Goal: Information Seeking & Learning: Learn about a topic

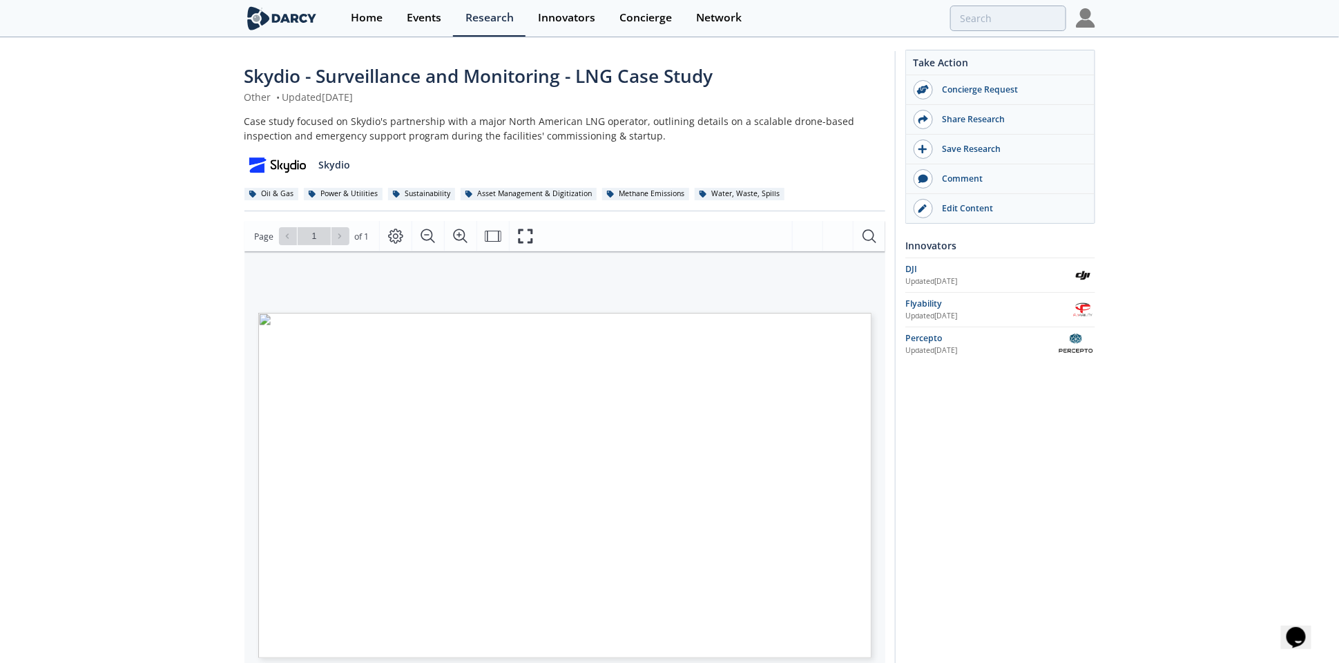
scroll to position [120, 0]
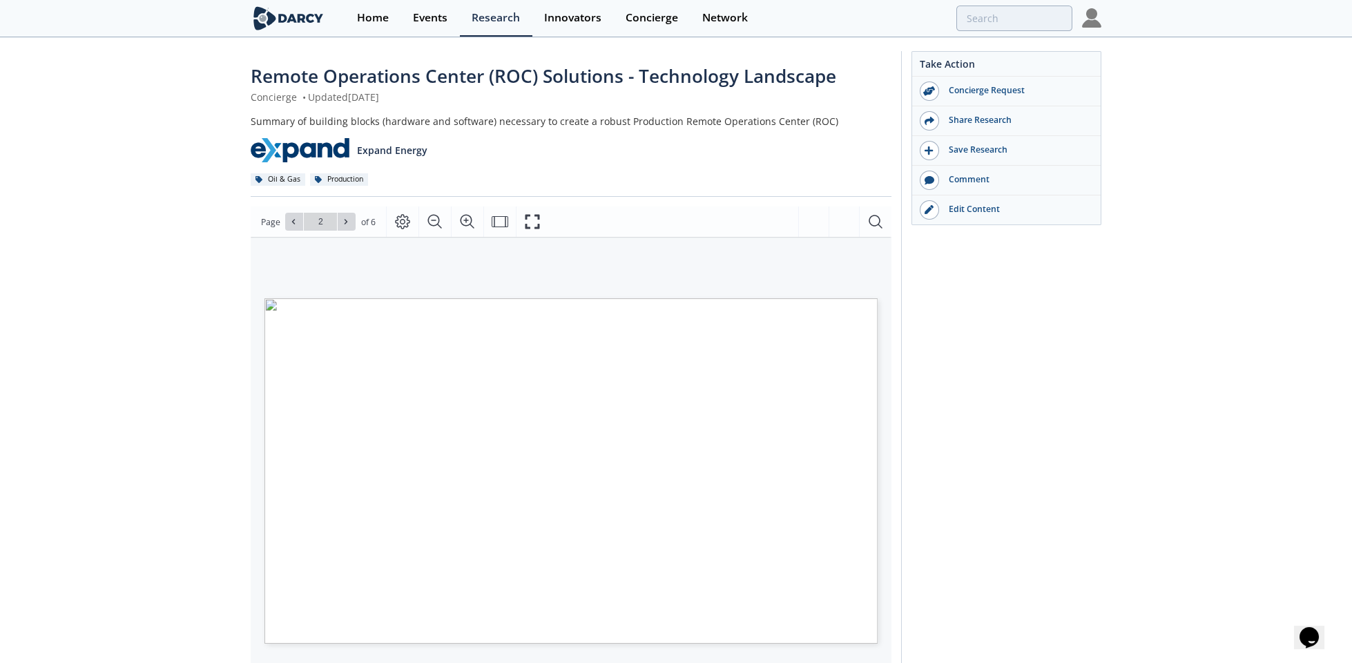
type input "1"
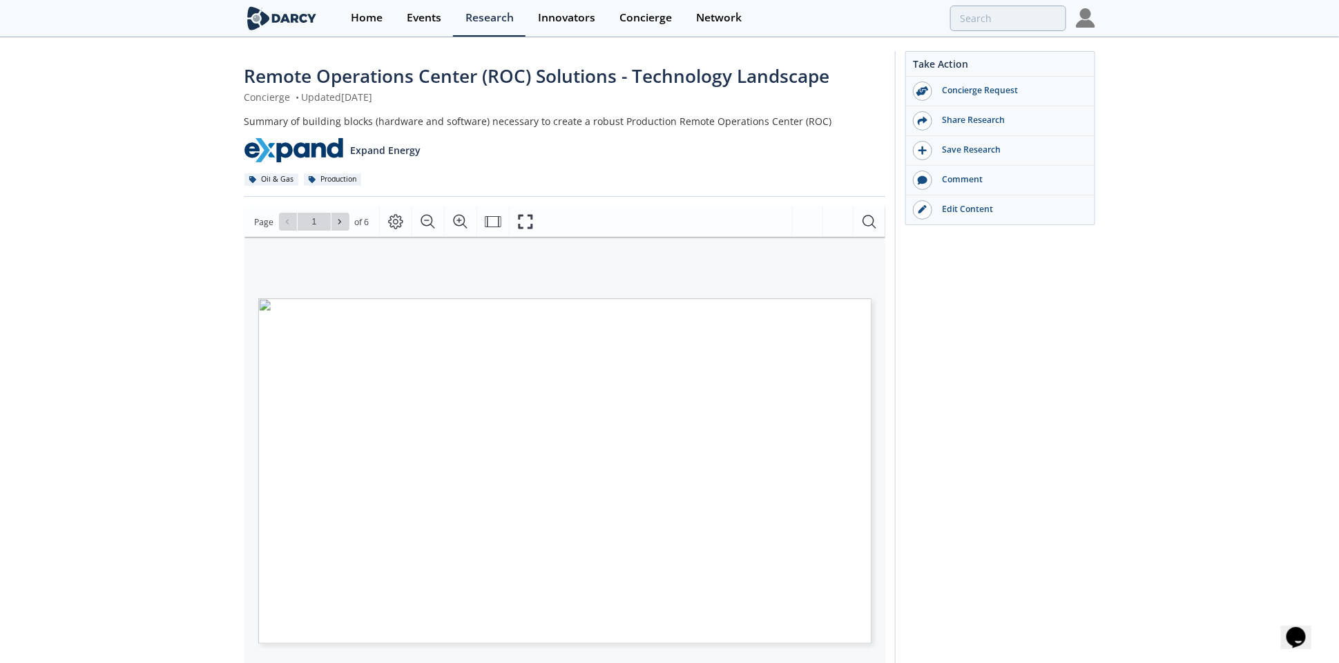
click at [437, 74] on span "Remote Operations Center (ROC) Solutions - Technology Landscape" at bounding box center [537, 76] width 586 height 25
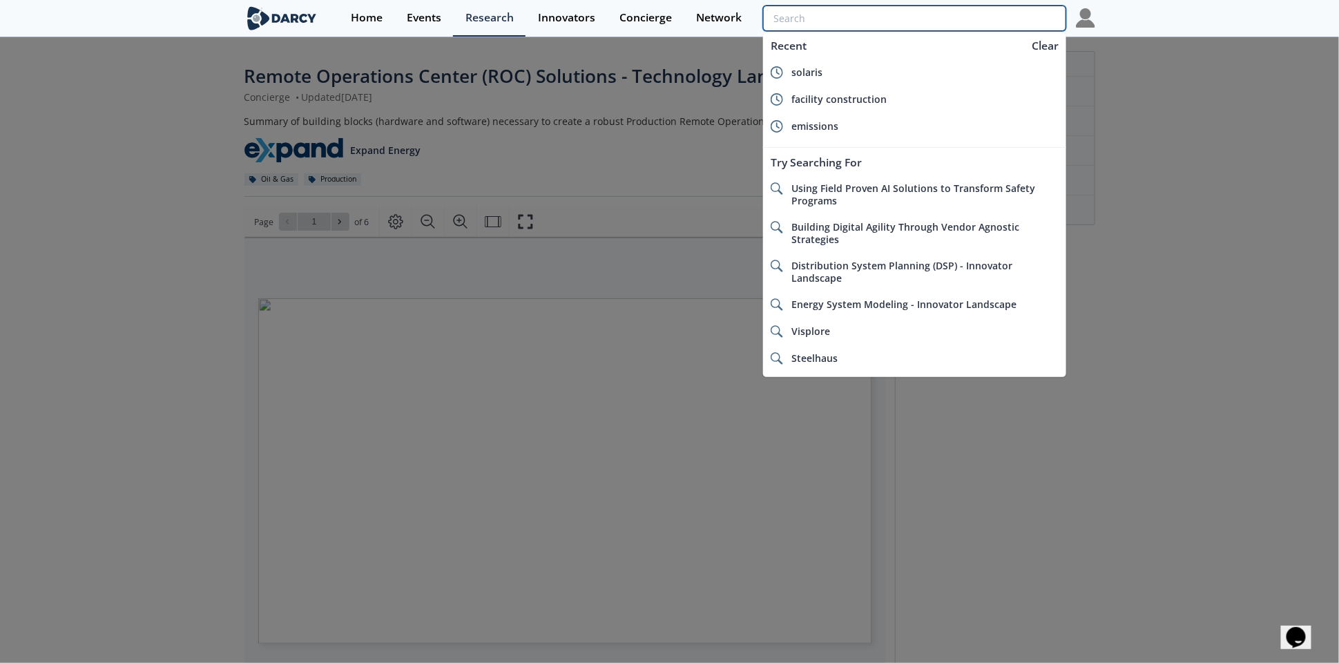
click at [998, 12] on input "search" at bounding box center [914, 19] width 302 height 26
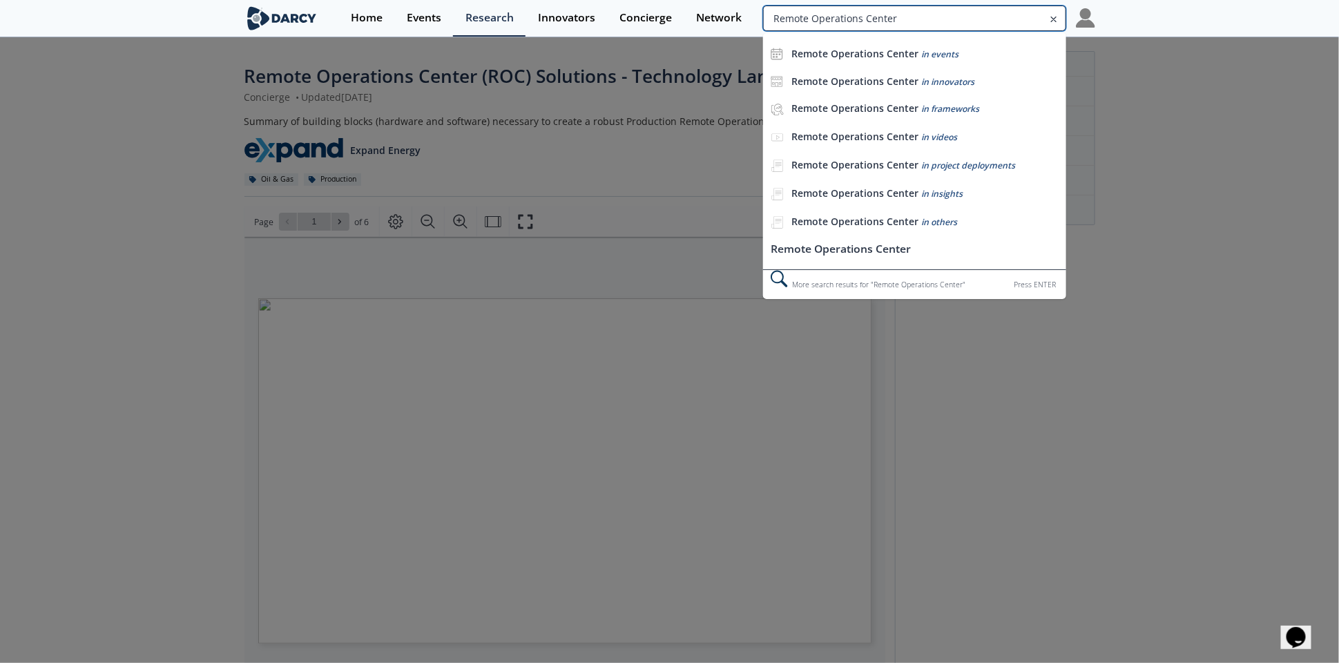
type input "Remote Operations Center"
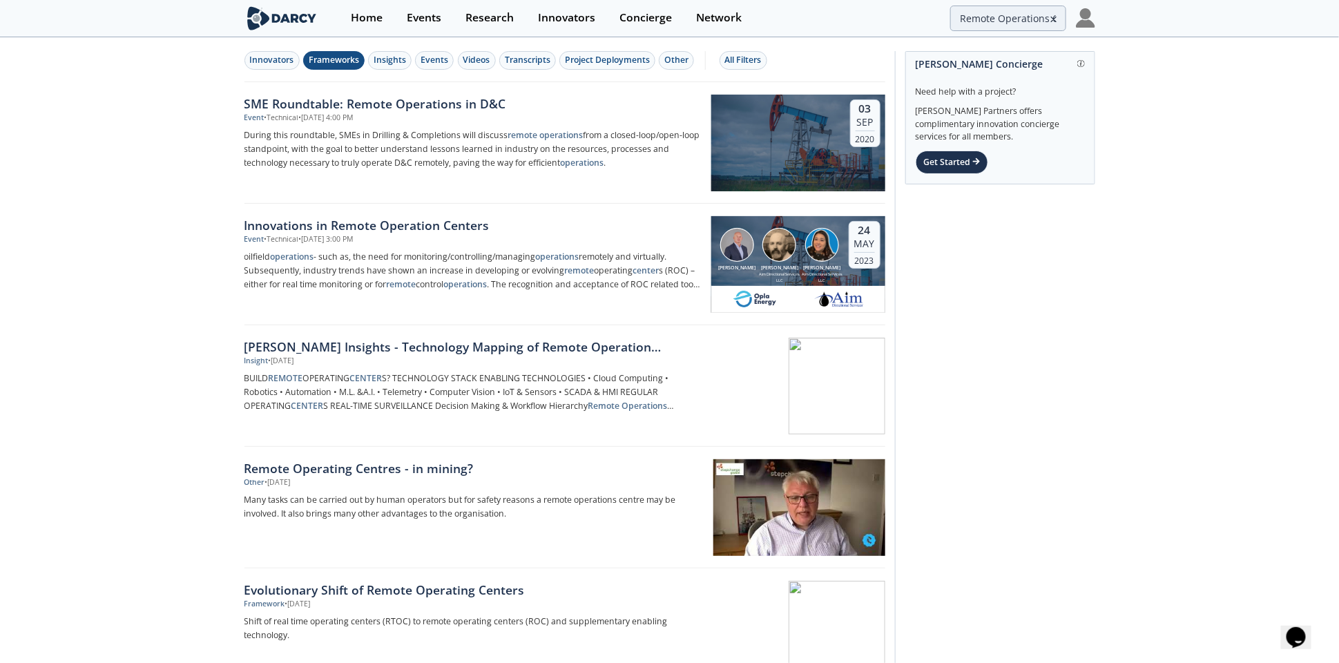
click at [329, 52] on button "Frameworks" at bounding box center [333, 60] width 61 height 19
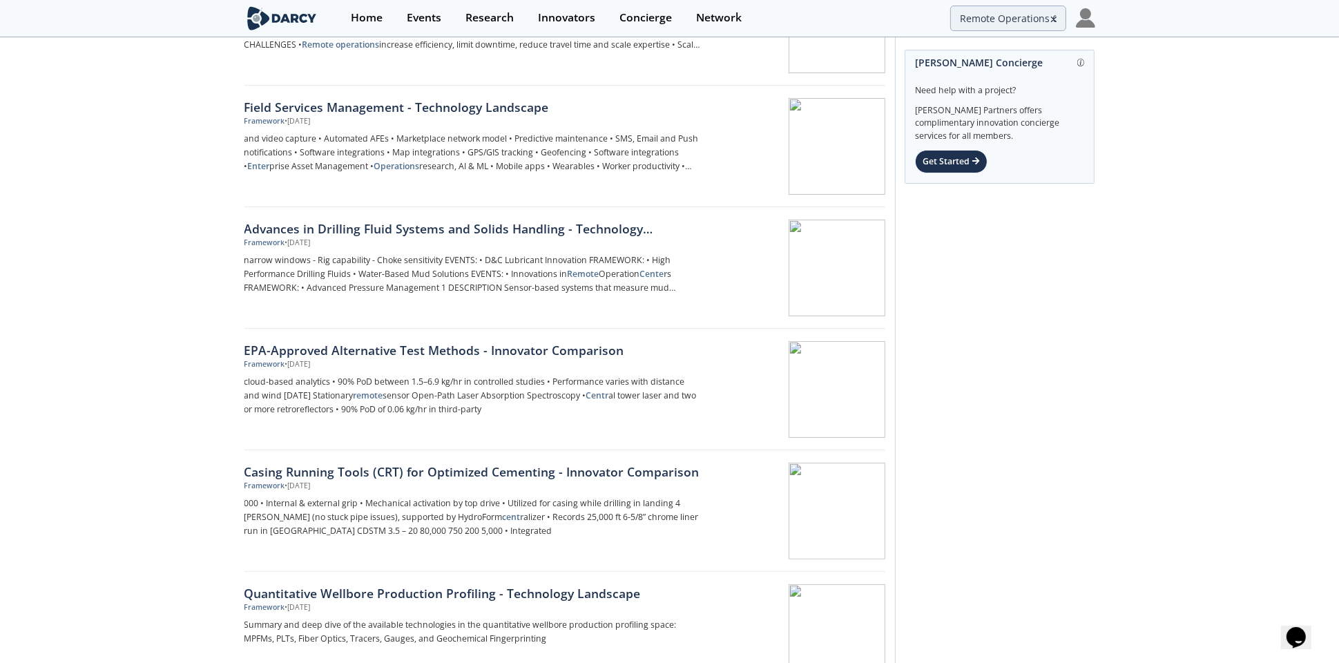
scroll to position [361, 0]
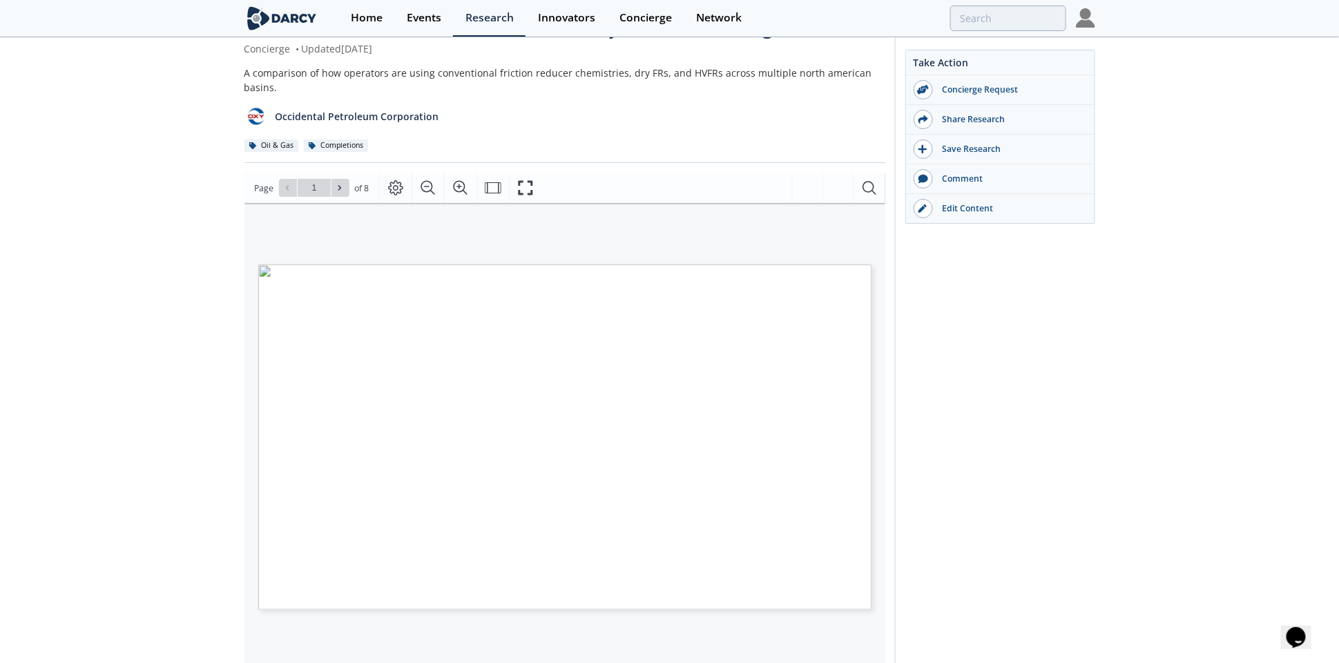
scroll to position [86, 0]
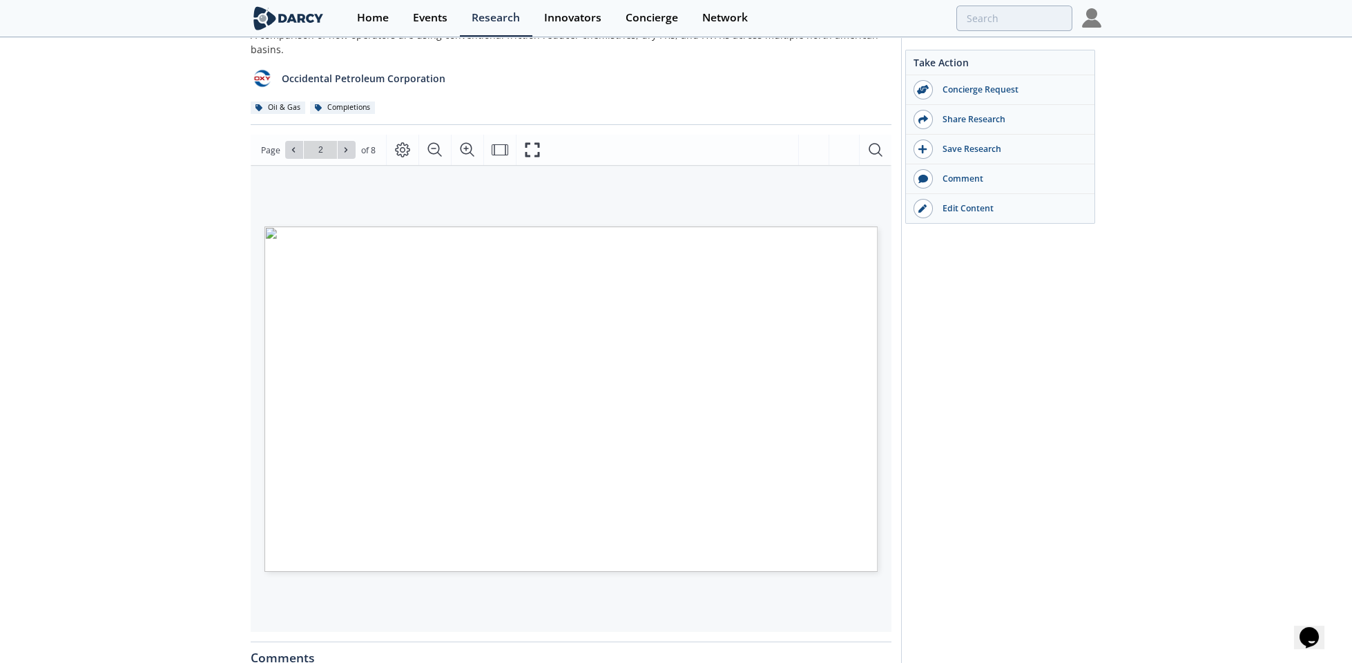
type input "3"
type input "2"
